Goal: Navigation & Orientation: Understand site structure

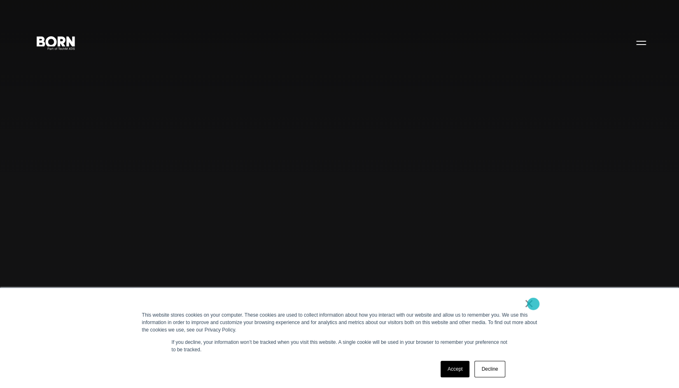
click at [533, 304] on link "×" at bounding box center [529, 302] width 10 height 7
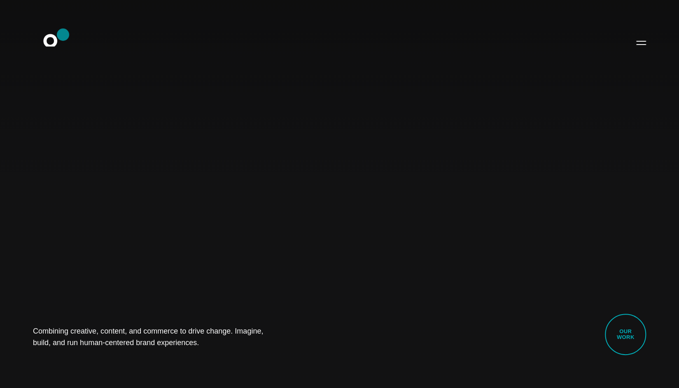
click at [63, 35] on icon ".st0{display:none;} .st1{display:inline;} .st2{font-family:'HelveticaNeue-Mediu…" at bounding box center [56, 42] width 53 height 21
click at [56, 47] on icon ".st0{display:none;} .st1{display:inline;} .st2{font-family:'HelveticaNeue-Mediu…" at bounding box center [56, 42] width 53 height 21
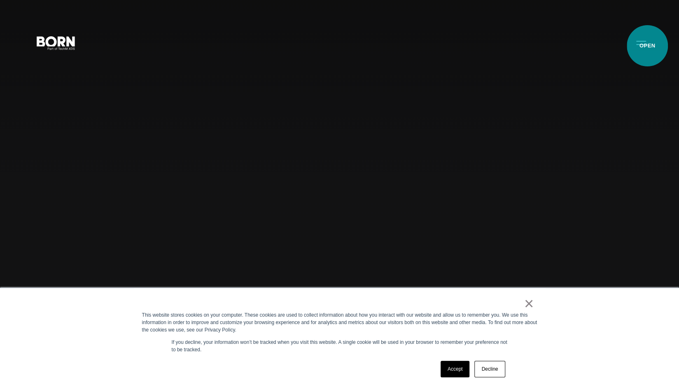
click at [648, 46] on button "Primary Menu" at bounding box center [641, 42] width 20 height 17
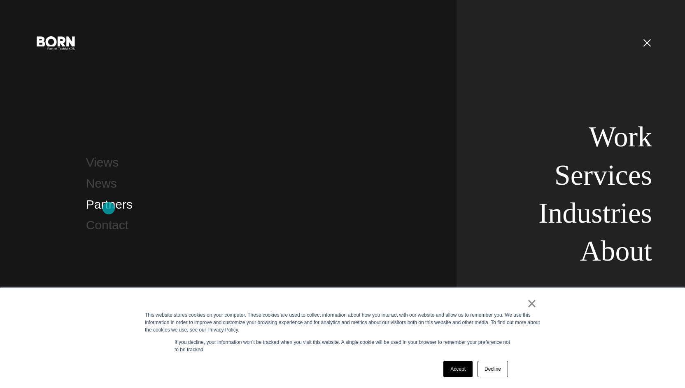
click at [109, 208] on link "Partners" at bounding box center [109, 204] width 47 height 14
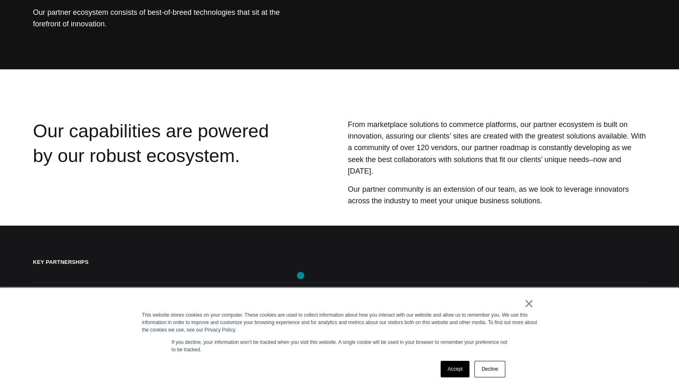
scroll to position [165, 0]
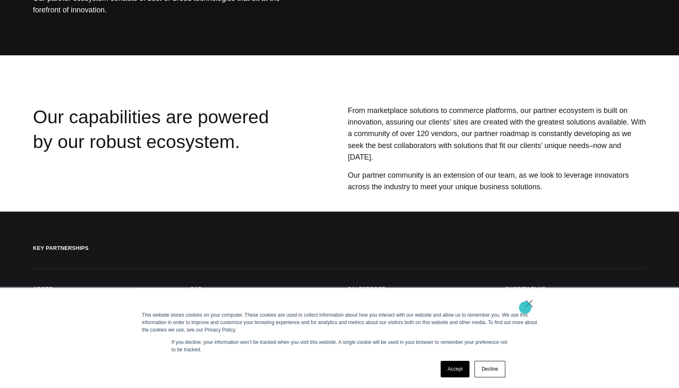
click at [525, 306] on link "×" at bounding box center [529, 302] width 10 height 7
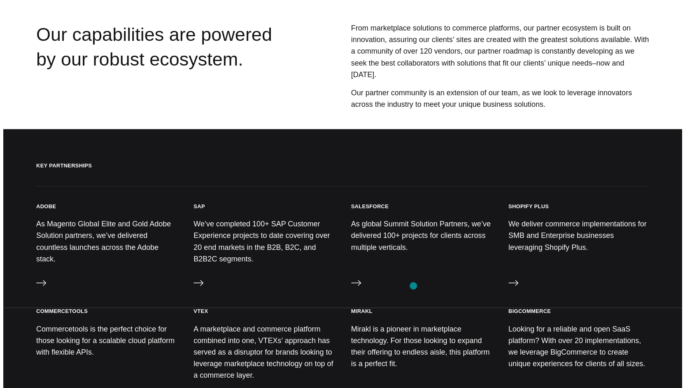
scroll to position [0, 0]
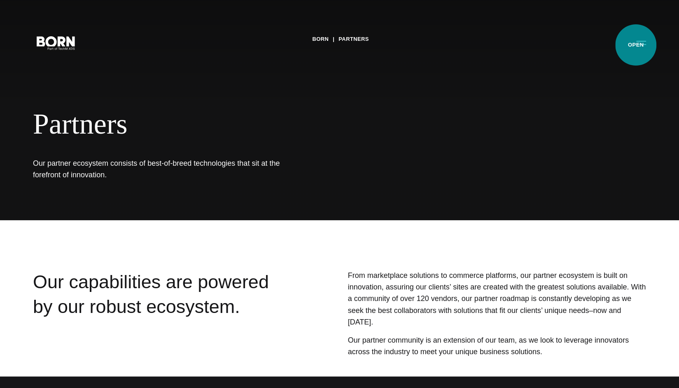
click at [636, 45] on button "Primary Menu" at bounding box center [641, 42] width 20 height 17
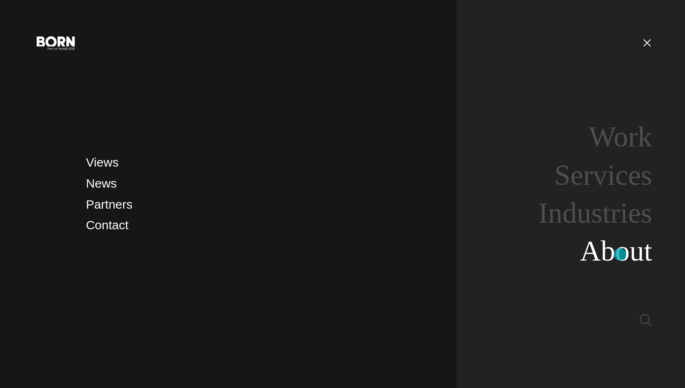
click at [620, 254] on link "About" at bounding box center [616, 251] width 72 height 32
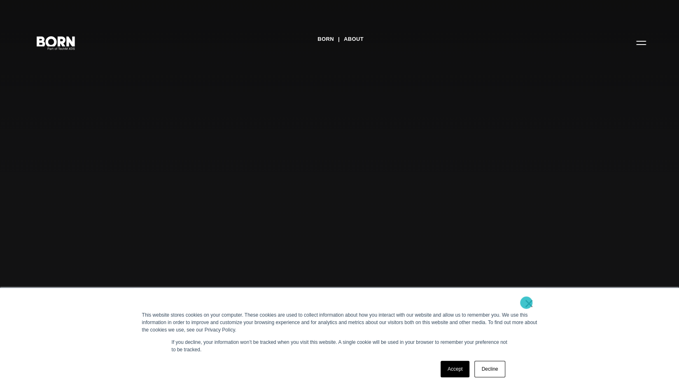
click at [526, 302] on link "×" at bounding box center [529, 302] width 10 height 7
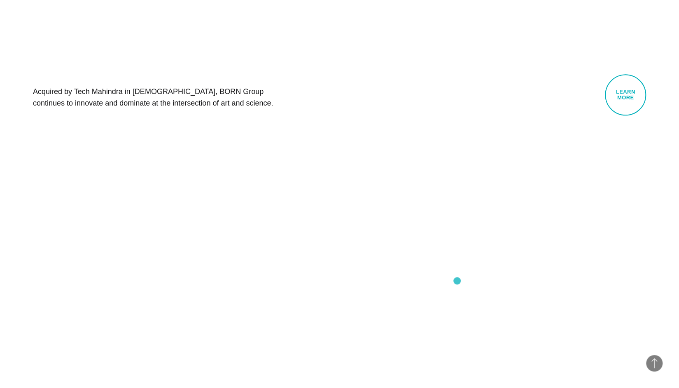
scroll to position [536, 0]
